Goal: Task Accomplishment & Management: Use online tool/utility

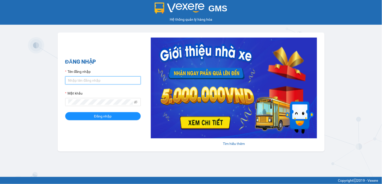
click at [104, 80] on input "Tên đăng nhập" at bounding box center [103, 80] width 76 height 8
type input "ngocthao.nhuquynh"
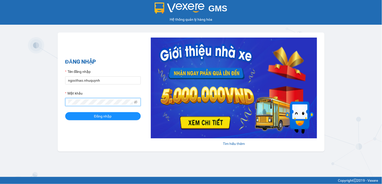
click at [65, 112] on button "Đăng nhập" at bounding box center [103, 116] width 76 height 8
